Goal: Task Accomplishment & Management: Complete application form

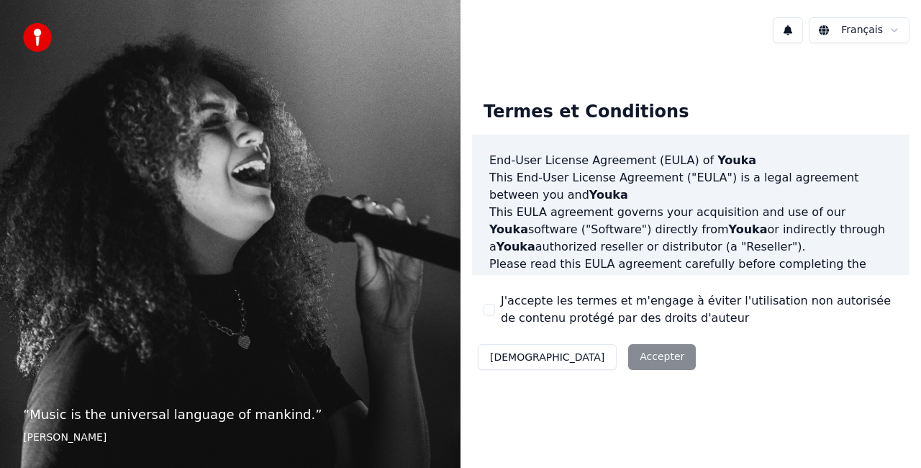
click at [578, 358] on div "Décliner Accepter" at bounding box center [586, 356] width 229 height 37
click at [560, 354] on div "Décliner Accepter" at bounding box center [586, 356] width 229 height 37
click at [573, 358] on div "Décliner Accepter" at bounding box center [586, 356] width 229 height 37
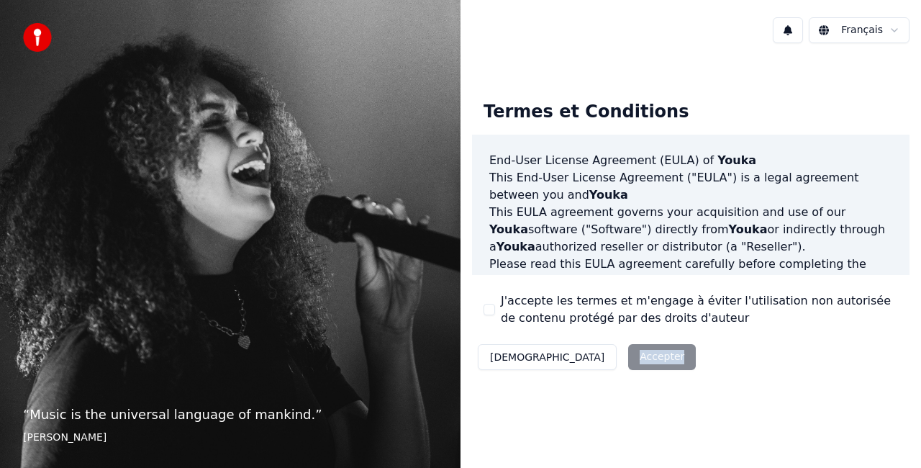
click at [855, 29] on html "“ Music is the universal language of mankind. ” Henry Wadsworth Longfellow Fran…" at bounding box center [460, 234] width 921 height 468
click at [508, 359] on button "Décliner" at bounding box center [547, 357] width 139 height 26
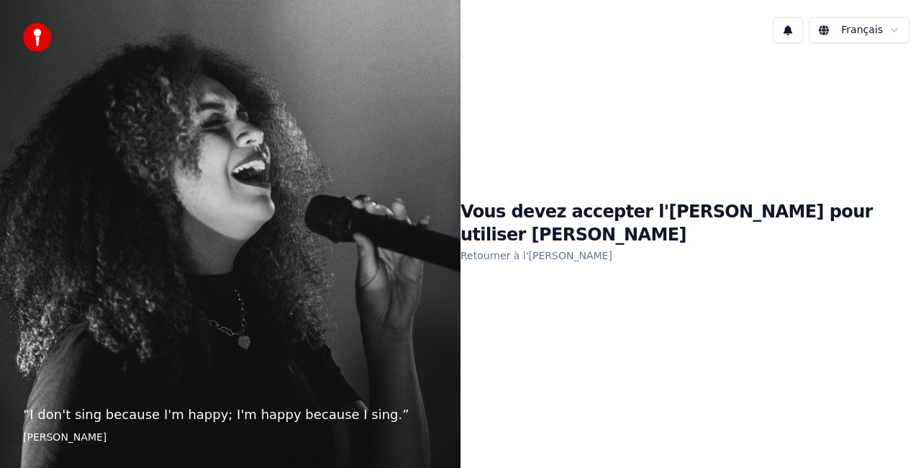
click at [565, 246] on link "Retourner à l'EULA" at bounding box center [536, 255] width 152 height 23
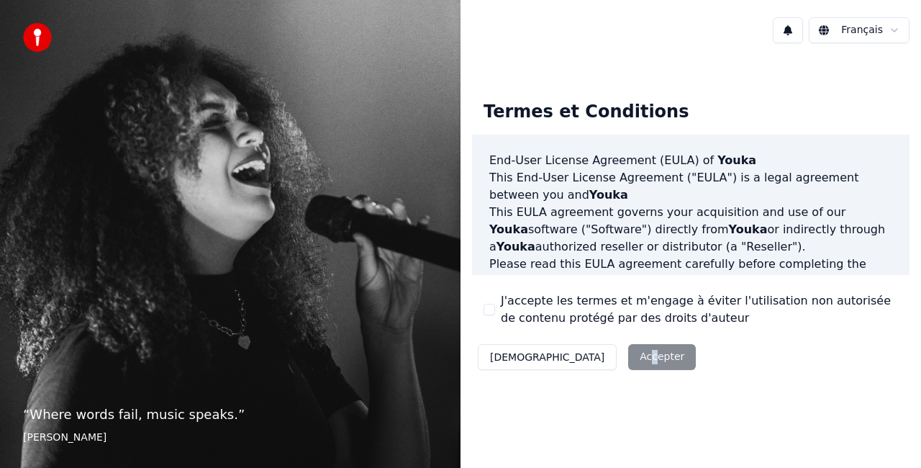
click at [576, 355] on div "Décliner Accepter" at bounding box center [586, 356] width 229 height 37
click at [587, 360] on div "Décliner Accepter" at bounding box center [586, 356] width 229 height 37
click at [575, 359] on div "Décliner Accepter" at bounding box center [586, 356] width 229 height 37
click at [574, 352] on div "Décliner Accepter" at bounding box center [586, 356] width 229 height 37
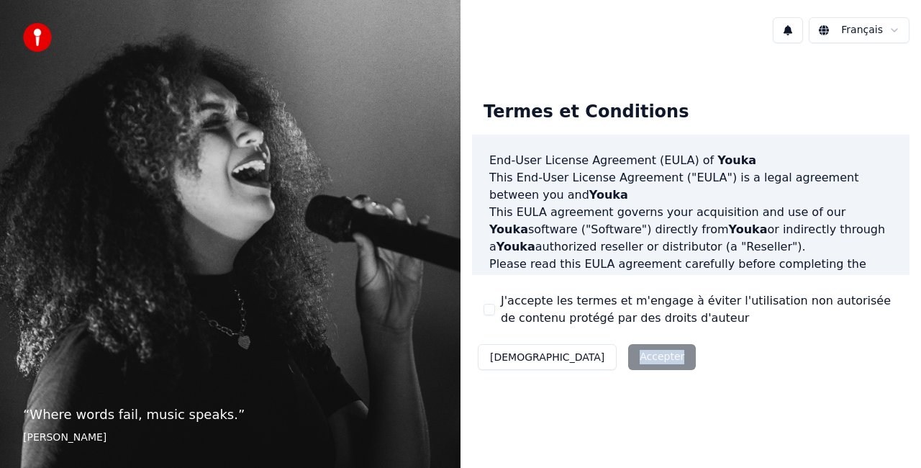
click at [574, 352] on div "Décliner Accepter" at bounding box center [586, 356] width 229 height 37
click at [716, 319] on label "J'accepte les termes et m'engage à éviter l'utilisation non autorisée de conten…" at bounding box center [699, 309] width 397 height 35
click at [495, 315] on button "J'accepte les termes et m'engage à éviter l'utilisation non autorisée de conten…" at bounding box center [489, 310] width 12 height 12
click at [716, 319] on label "J'accepte les termes et m'engage à éviter l'utilisation non autorisée de conten…" at bounding box center [699, 309] width 397 height 35
click at [495, 315] on button "J'accepte les termes et m'engage à éviter l'utilisation non autorisée de conten…" at bounding box center [489, 310] width 12 height 12
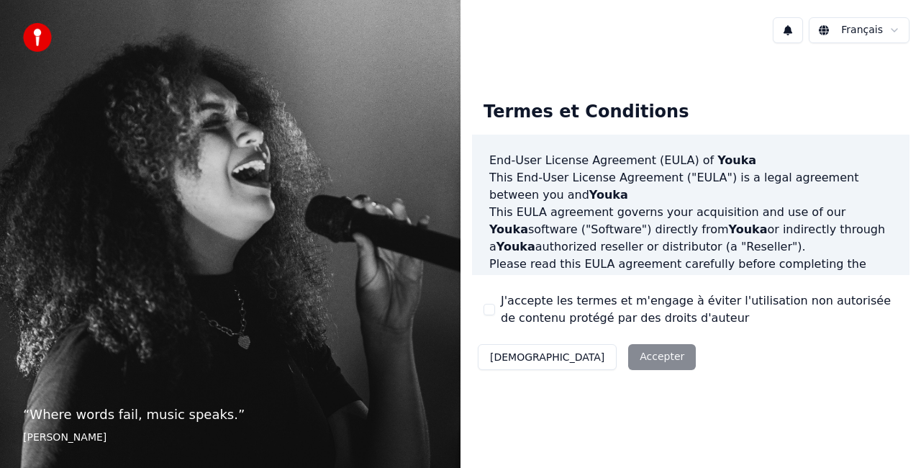
click at [586, 350] on div "Décliner Accepter" at bounding box center [586, 356] width 229 height 37
click at [573, 316] on label "J'accepte les termes et m'engage à éviter l'utilisation non autorisée de conten…" at bounding box center [699, 309] width 397 height 35
click at [495, 315] on button "J'accepte les termes et m'engage à éviter l'utilisation non autorisée de conten…" at bounding box center [489, 310] width 12 height 12
click at [628, 361] on button "Accepter" at bounding box center [662, 357] width 68 height 26
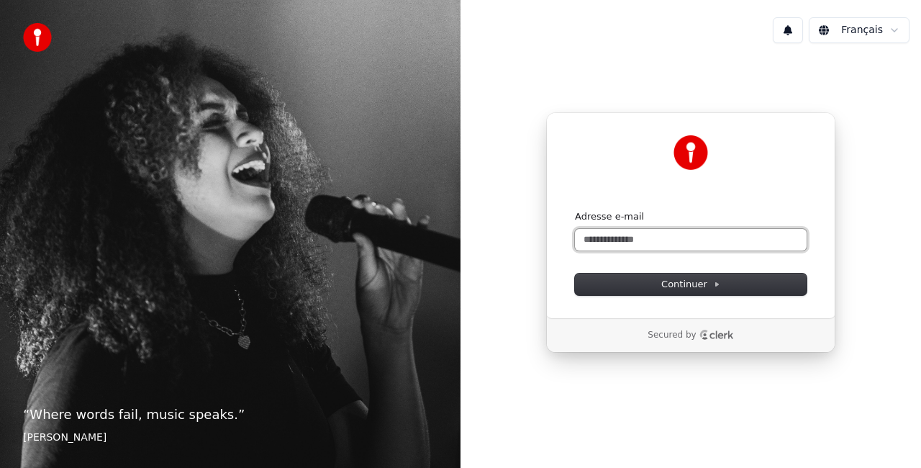
click at [601, 237] on input "Adresse e-mail" at bounding box center [691, 240] width 232 height 22
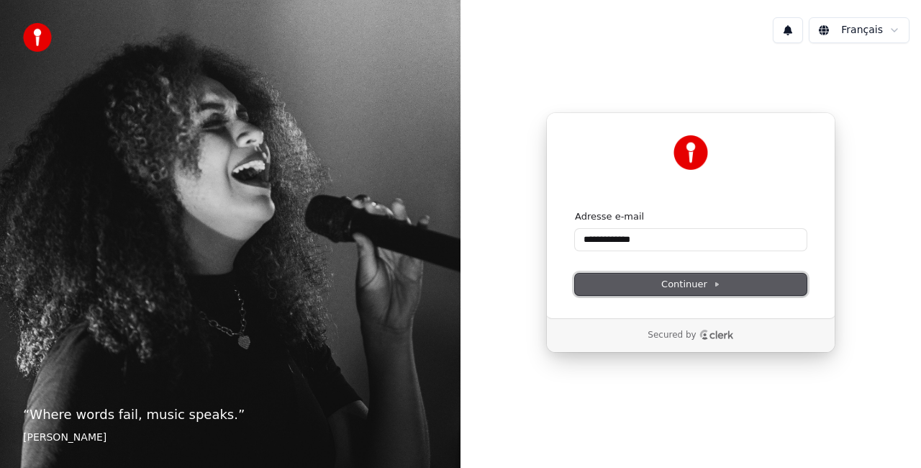
click at [653, 283] on button "Continuer" at bounding box center [691, 284] width 232 height 22
type input "**********"
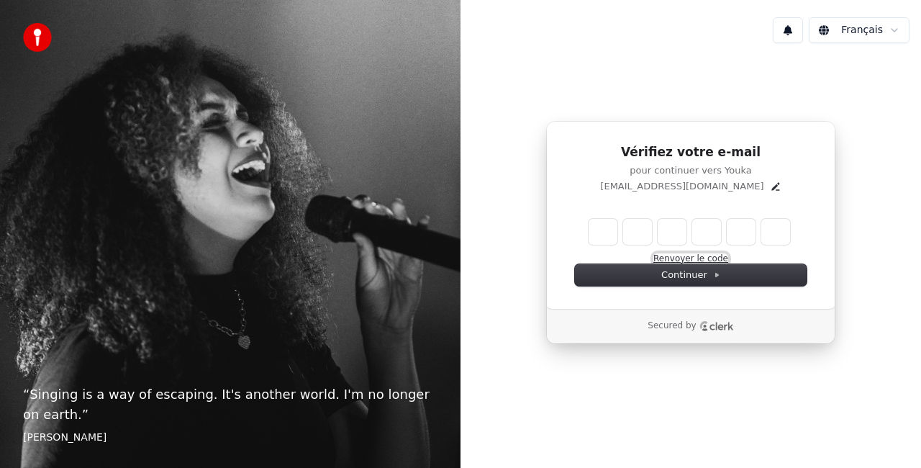
click at [673, 259] on button "Renvoyer le code" at bounding box center [690, 259] width 75 height 12
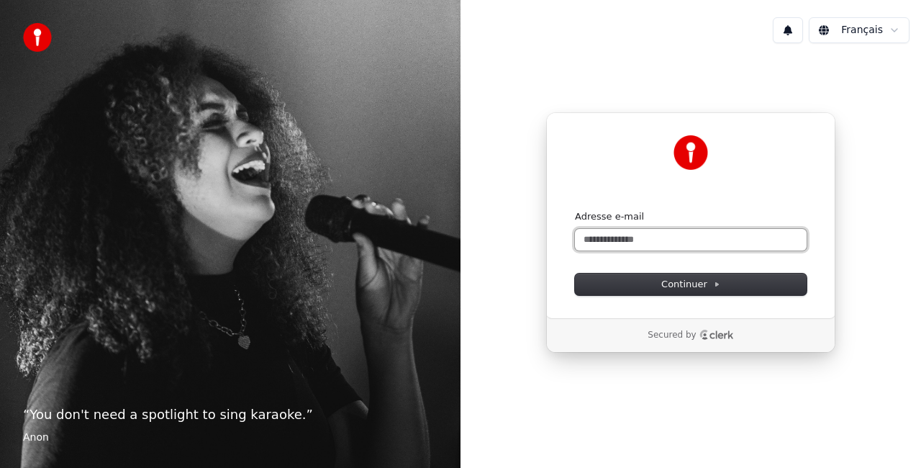
click at [606, 240] on input "Adresse e-mail" at bounding box center [691, 240] width 232 height 22
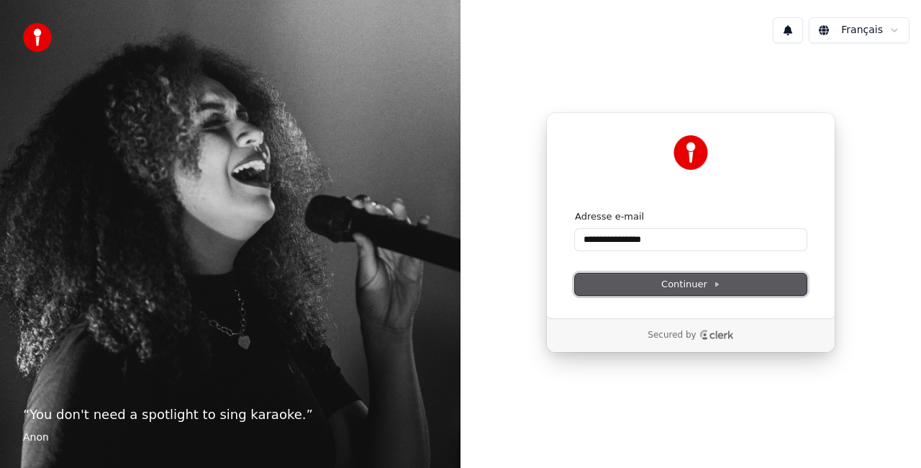
click at [642, 281] on button "Continuer" at bounding box center [691, 284] width 232 height 22
type input "**********"
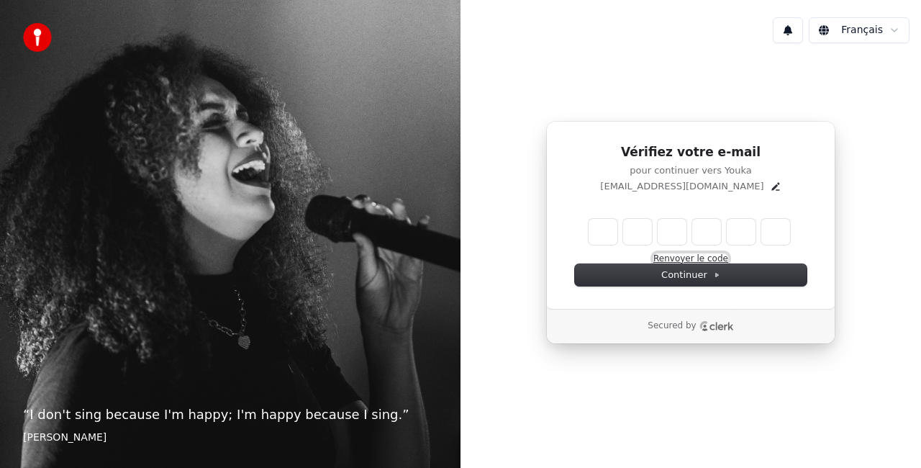
click at [680, 257] on button "Renvoyer le code" at bounding box center [690, 259] width 75 height 12
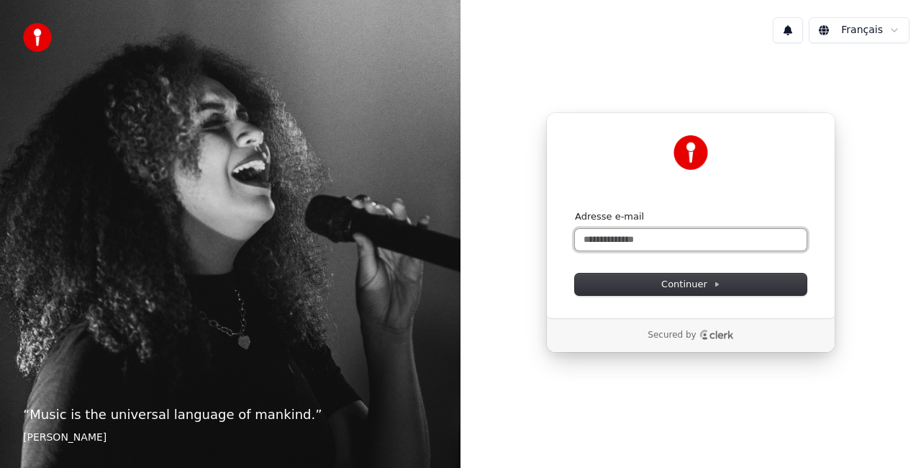
click at [607, 238] on input "Adresse e-mail" at bounding box center [691, 240] width 232 height 22
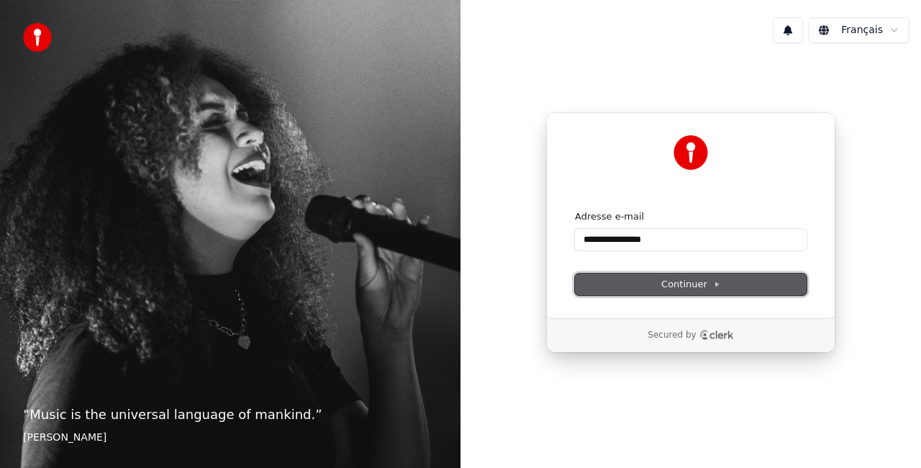
click at [671, 286] on span "Continuer" at bounding box center [690, 284] width 59 height 13
type input "**********"
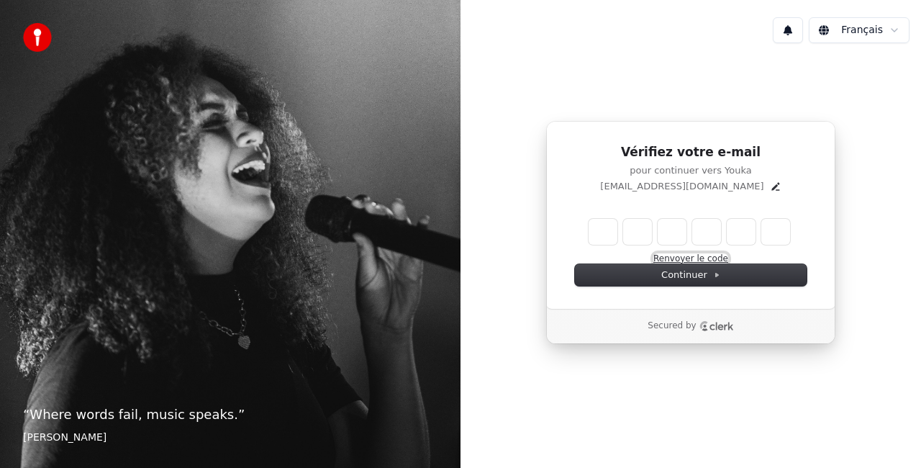
click at [678, 258] on button "Renvoyer le code" at bounding box center [690, 259] width 75 height 12
type input "*"
type input "**"
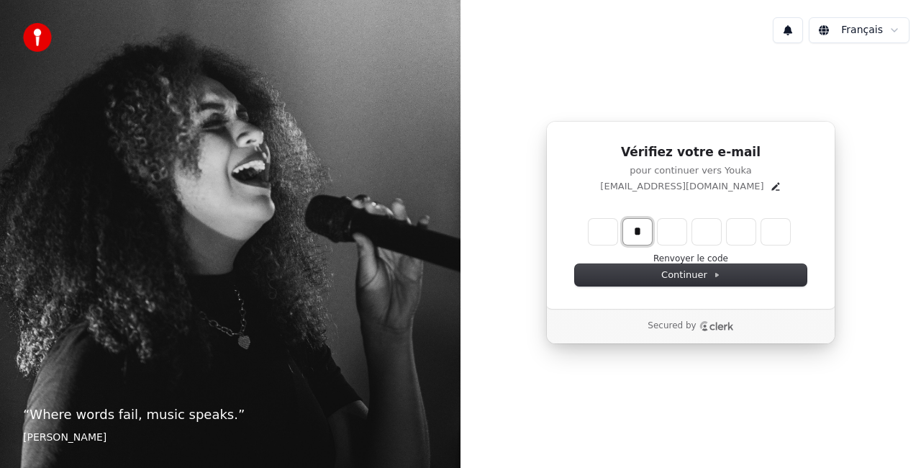
type input "*"
drag, startPoint x: 641, startPoint y: 229, endPoint x: 625, endPoint y: 234, distance: 16.4
click at [625, 234] on input "*" at bounding box center [637, 232] width 29 height 26
type input "*"
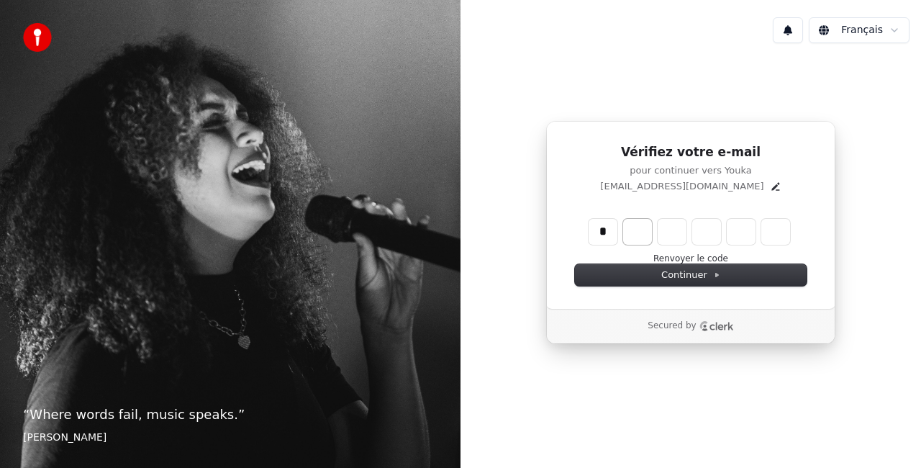
type input "*"
click at [669, 273] on span "Continuer" at bounding box center [690, 274] width 59 height 13
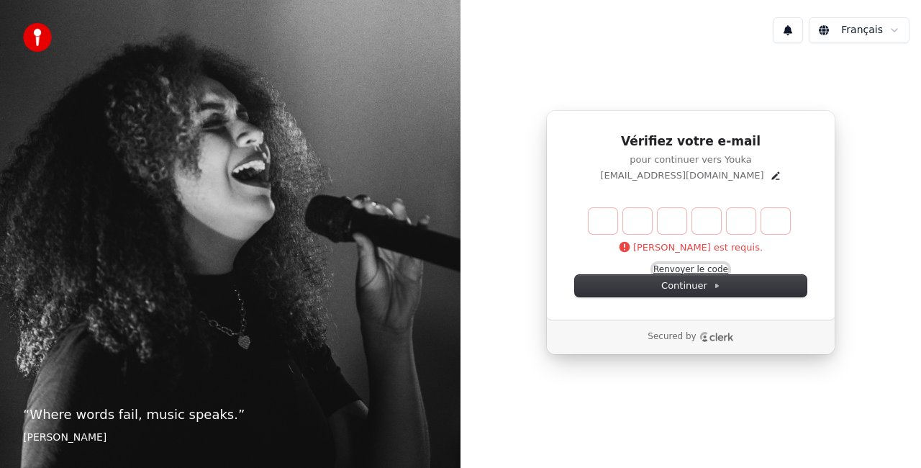
click at [679, 268] on button "Renvoyer le code" at bounding box center [690, 270] width 75 height 12
click at [598, 219] on input "Enter verification code. Digit 1" at bounding box center [602, 221] width 29 height 26
click at [672, 269] on button "Renvoyer le code" at bounding box center [690, 270] width 75 height 12
click at [601, 219] on input "Enter verification code. Digit 1" at bounding box center [602, 221] width 29 height 26
type input "*"
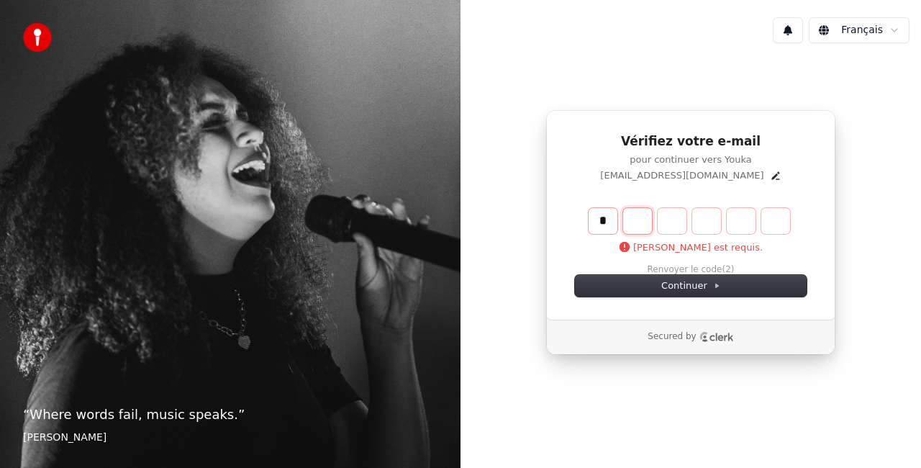
type input "*"
type input "**"
click at [665, 221] on input "Digit 3" at bounding box center [671, 221] width 29 height 26
type input "*"
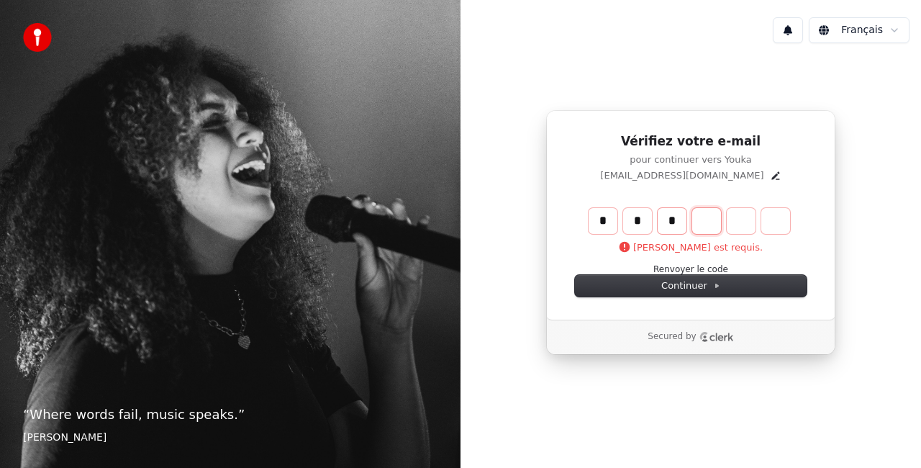
type input "***"
type input "*"
type input "****"
click at [739, 225] on input "Digit 5" at bounding box center [740, 221] width 29 height 26
type input "*"
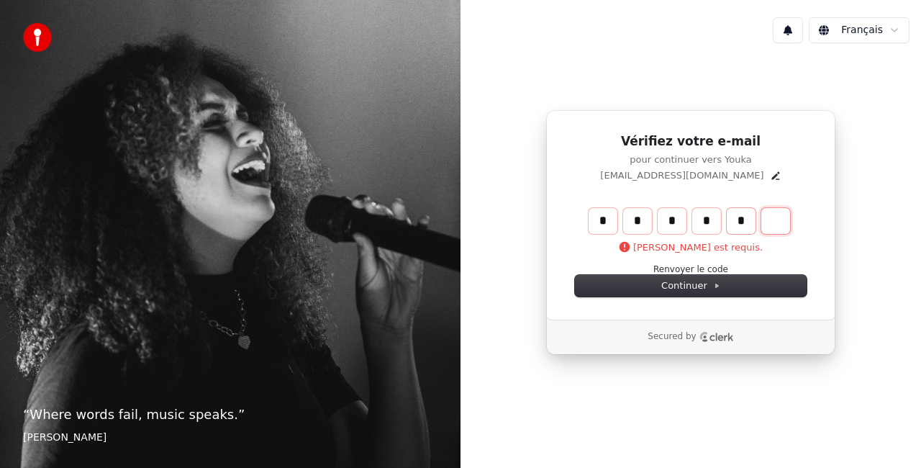
type input "******"
type input "*"
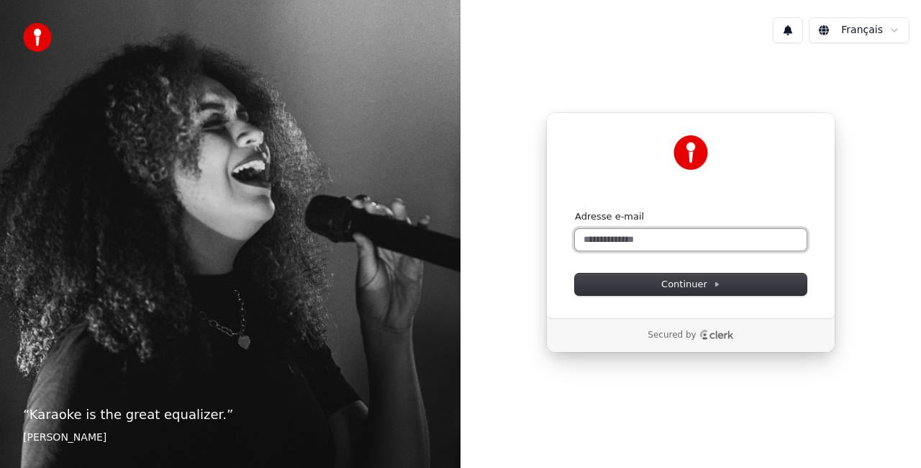
click at [632, 241] on input "Adresse e-mail" at bounding box center [691, 240] width 232 height 22
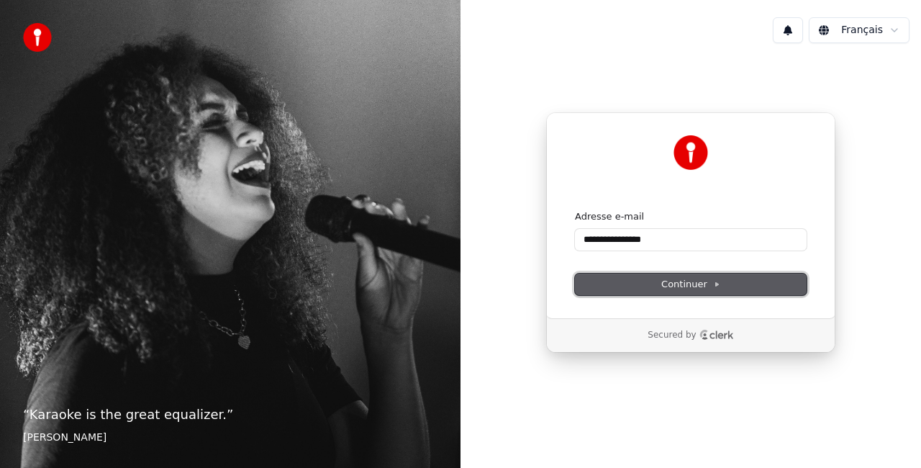
click at [646, 285] on button "Continuer" at bounding box center [691, 284] width 232 height 22
type input "**********"
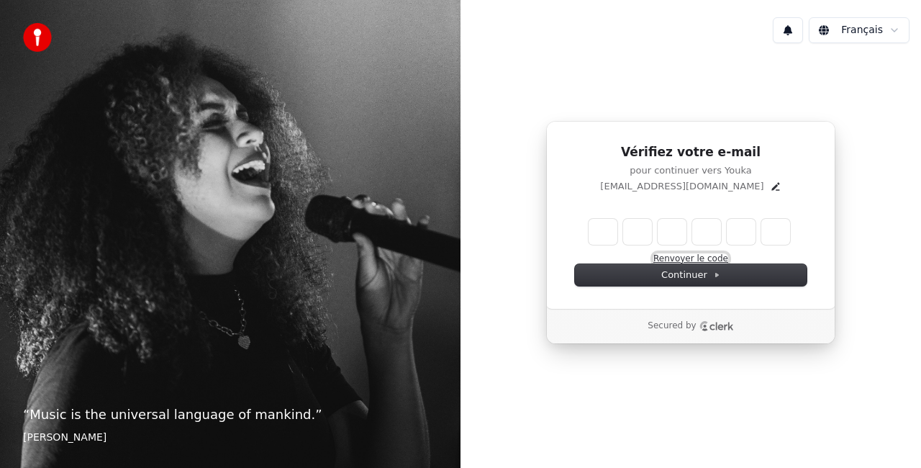
click at [679, 258] on button "Renvoyer le code" at bounding box center [690, 259] width 75 height 12
